Goal: Task Accomplishment & Management: Manage account settings

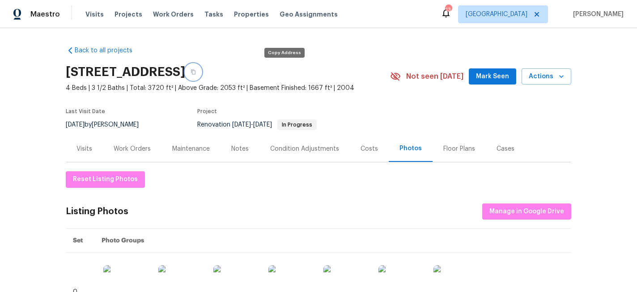
click at [196, 71] on icon "button" at bounding box center [193, 71] width 5 height 5
click at [553, 75] on span "Actions" at bounding box center [546, 76] width 35 height 11
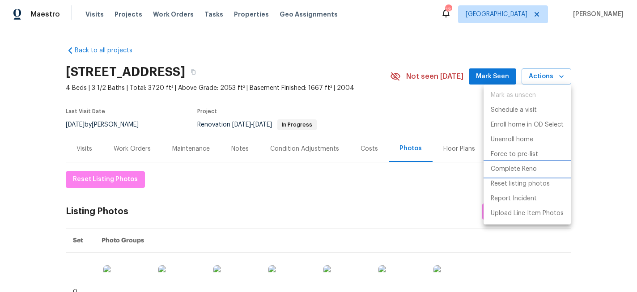
click at [498, 164] on li "Complete Reno" at bounding box center [527, 169] width 87 height 15
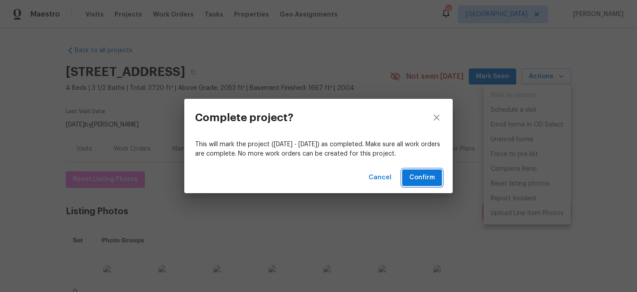
click at [426, 180] on span "Confirm" at bounding box center [421, 177] width 25 height 11
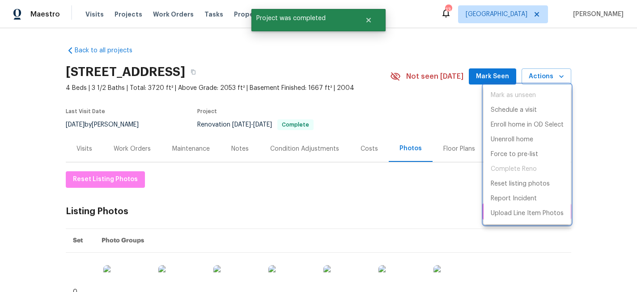
click at [388, 76] on div at bounding box center [318, 146] width 637 height 292
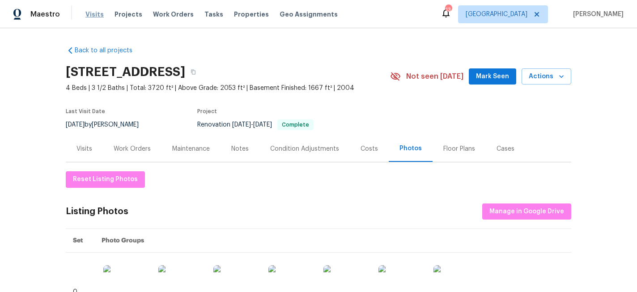
click at [95, 14] on span "Visits" at bounding box center [94, 14] width 18 height 9
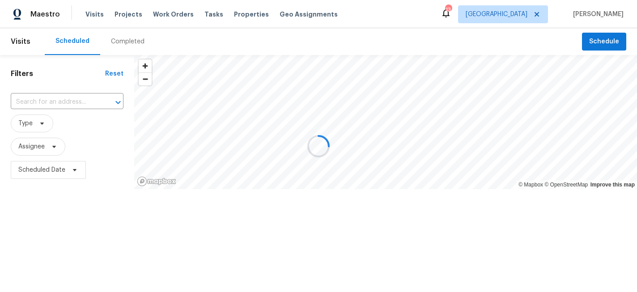
click at [65, 102] on div at bounding box center [318, 146] width 637 height 292
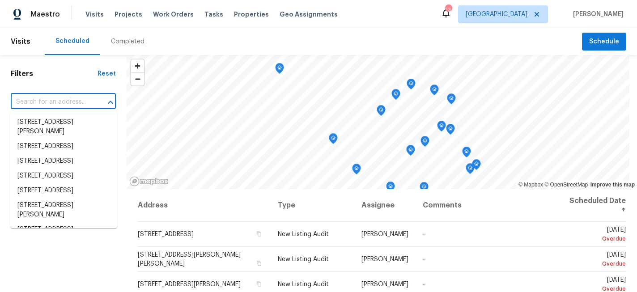
click at [65, 102] on input "text" at bounding box center [51, 102] width 80 height 14
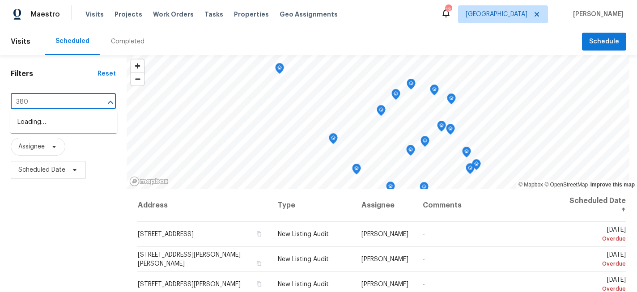
type input "3802"
click at [49, 126] on li "[STREET_ADDRESS]" at bounding box center [63, 122] width 107 height 15
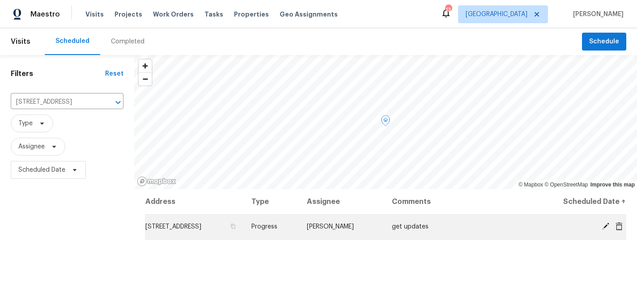
click at [603, 229] on icon at bounding box center [605, 226] width 7 height 7
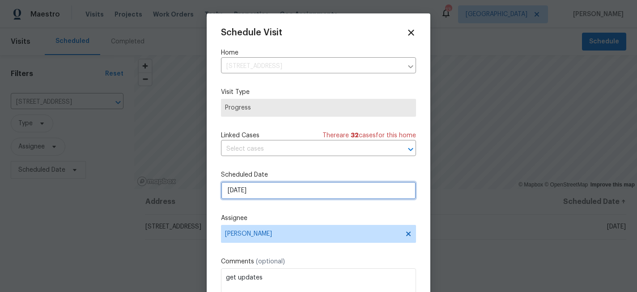
click at [274, 192] on input "[DATE]" at bounding box center [318, 191] width 195 height 18
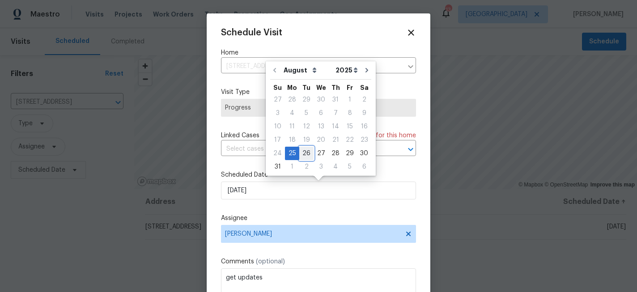
click at [306, 151] on div "26" at bounding box center [306, 153] width 14 height 13
type input "[DATE]"
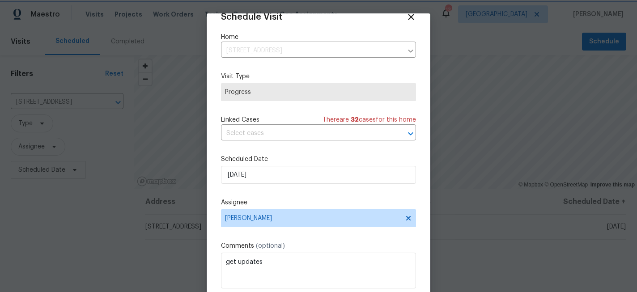
scroll to position [48, 0]
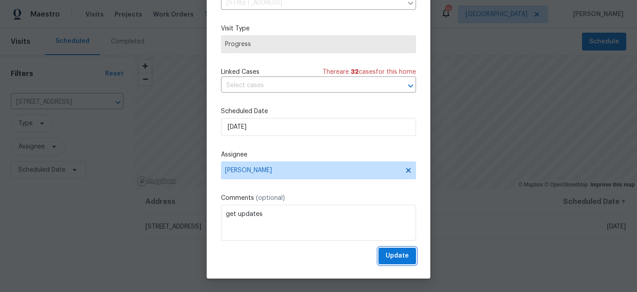
click at [400, 251] on span "Update" at bounding box center [397, 256] width 23 height 11
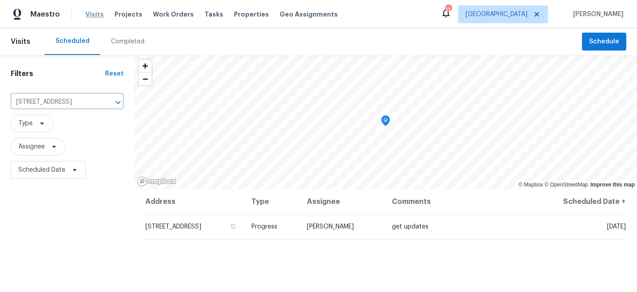
click at [88, 15] on span "Visits" at bounding box center [94, 14] width 18 height 9
click at [108, 102] on icon "Clear" at bounding box center [106, 102] width 9 height 9
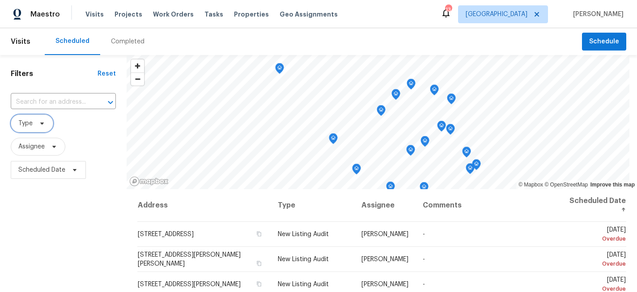
click at [28, 128] on span "Type" at bounding box center [32, 124] width 42 height 18
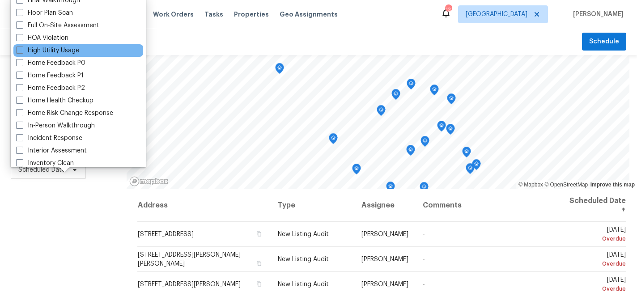
scroll to position [235, 0]
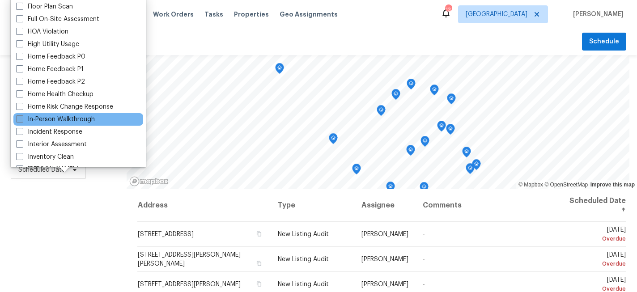
click at [22, 119] on span at bounding box center [19, 118] width 7 height 7
click at [22, 119] on input "In-Person Walkthrough" at bounding box center [19, 118] width 6 height 6
checkbox input "true"
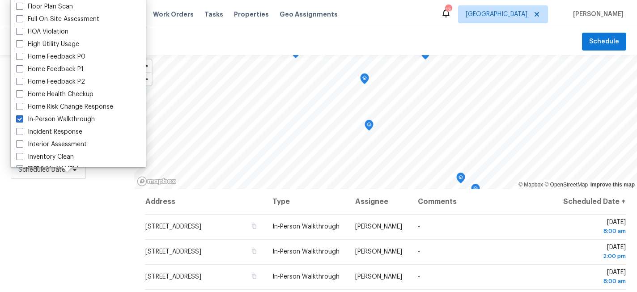
click at [51, 217] on div "Filters Reset ​ In-Person Walkthrough Assignee Scheduled Date" at bounding box center [67, 239] width 134 height 368
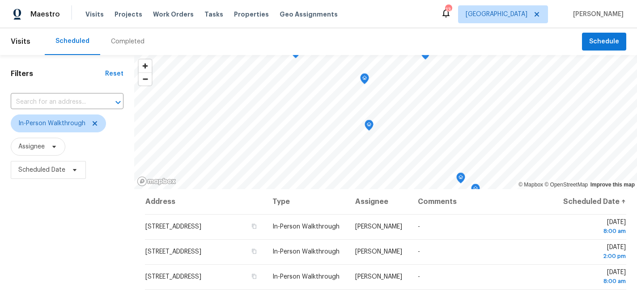
scroll to position [43, 0]
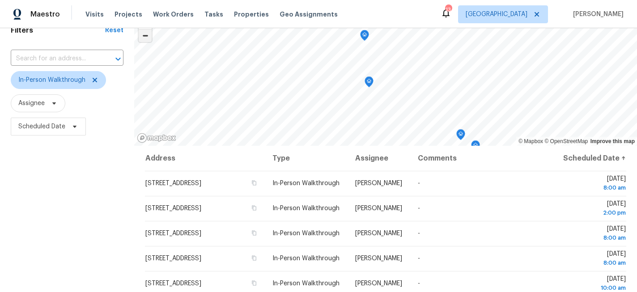
click at [148, 41] on span "Zoom out" at bounding box center [145, 36] width 13 height 13
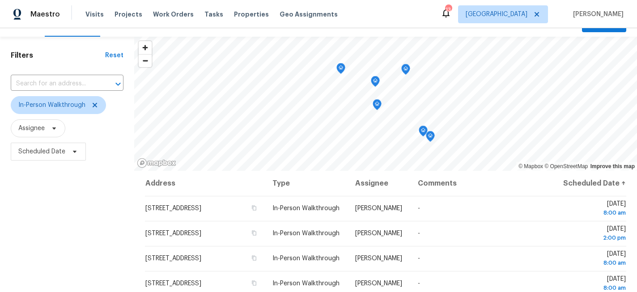
scroll to position [0, 0]
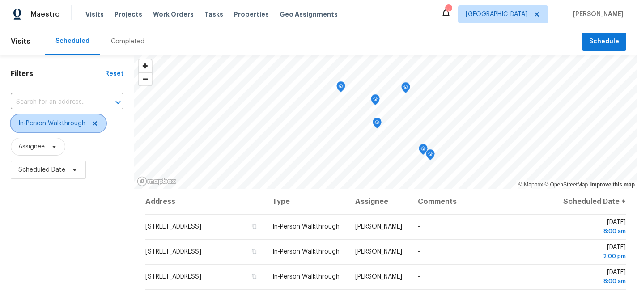
click at [94, 125] on icon at bounding box center [94, 123] width 7 height 7
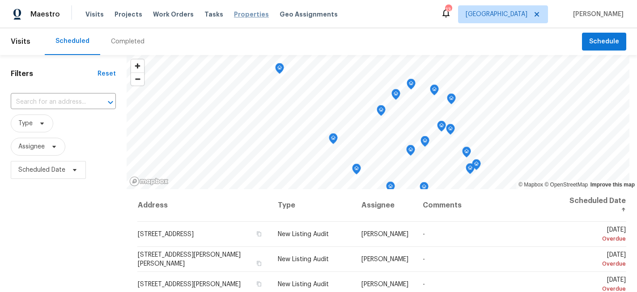
click at [254, 11] on div "Visits Projects Work Orders Tasks Properties Geo Assignments" at bounding box center [216, 14] width 263 height 18
click at [249, 16] on span "Properties" at bounding box center [251, 14] width 35 height 9
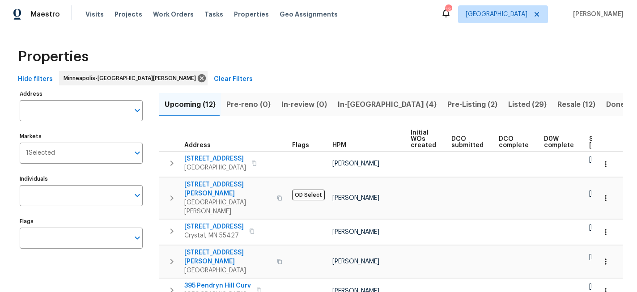
click at [447, 104] on span "Pre-Listing (2)" at bounding box center [472, 104] width 50 height 13
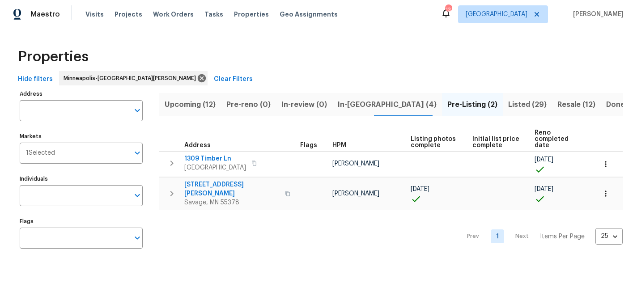
click at [204, 102] on span "Upcoming (12)" at bounding box center [190, 104] width 51 height 13
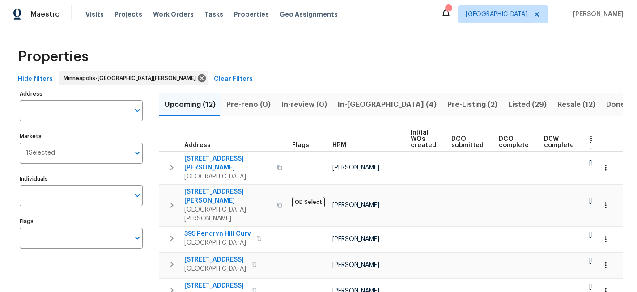
scroll to position [0, 115]
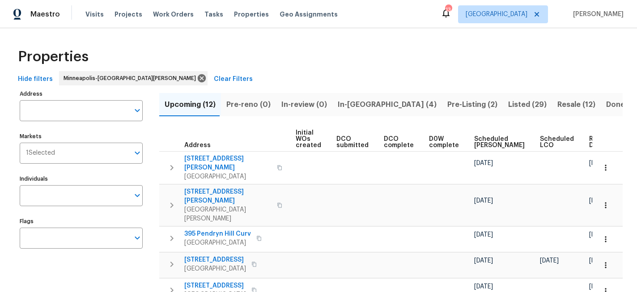
click at [589, 147] on span "Ready Date" at bounding box center [599, 142] width 20 height 13
